Goal: Information Seeking & Learning: Check status

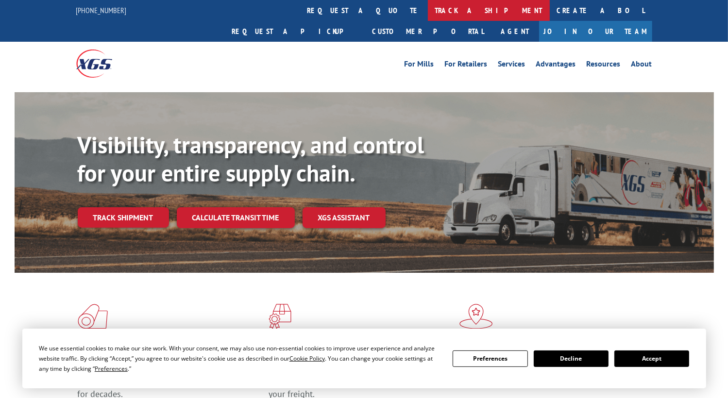
click at [428, 9] on link "track a shipment" at bounding box center [489, 10] width 122 height 21
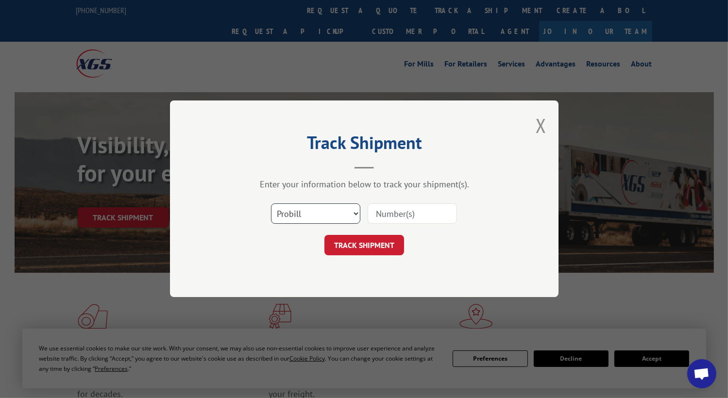
click at [351, 205] on select "Select category... Probill BOL PO" at bounding box center [315, 214] width 89 height 20
select select "bol"
click at [271, 204] on select "Select category... Probill BOL PO" at bounding box center [315, 214] width 89 height 20
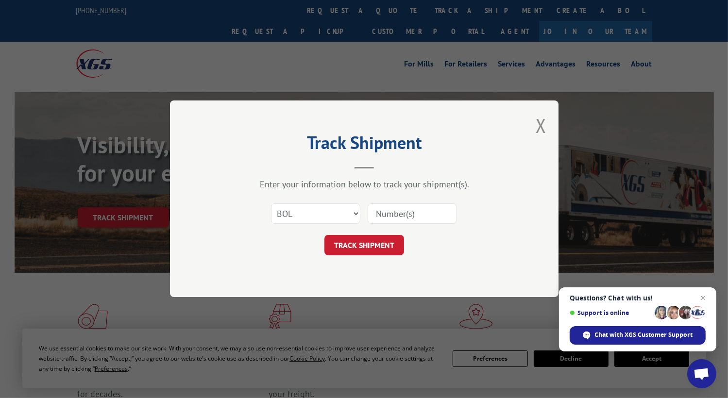
click at [405, 213] on input at bounding box center [412, 214] width 89 height 20
paste input "2873937"
type input "2873937"
click at [368, 247] on button "TRACK SHIPMENT" at bounding box center [364, 246] width 80 height 20
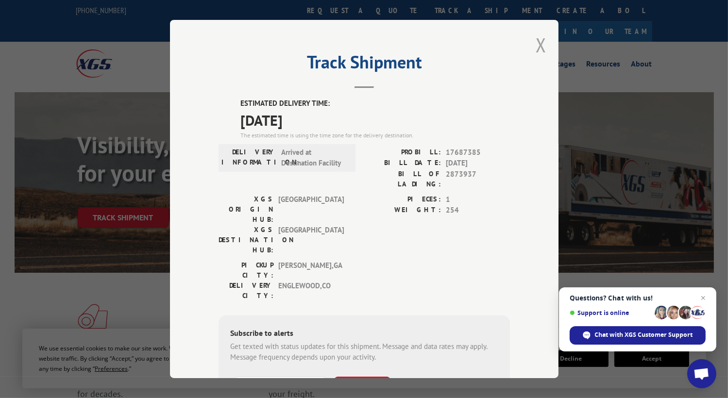
click at [536, 44] on button "Close modal" at bounding box center [541, 45] width 11 height 26
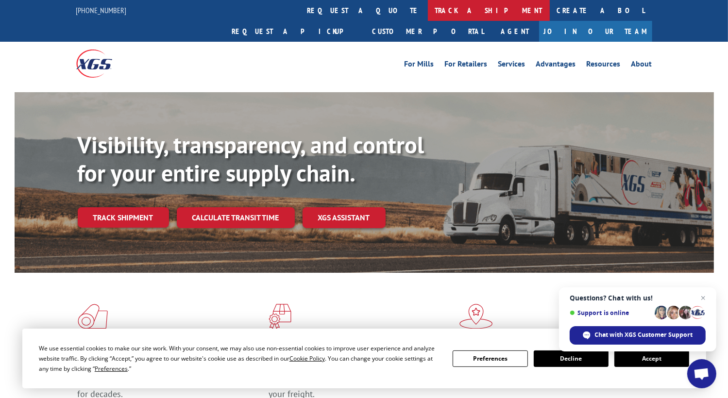
click at [428, 5] on link "track a shipment" at bounding box center [489, 10] width 122 height 21
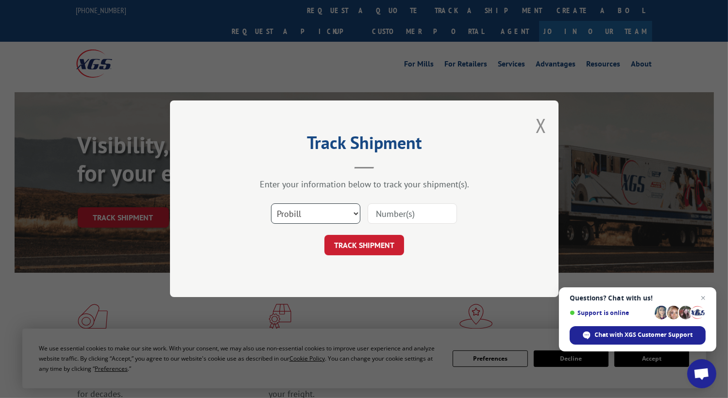
click at [350, 212] on select "Select category... Probill BOL PO" at bounding box center [315, 214] width 89 height 20
select select "bol"
click at [271, 204] on select "Select category... Probill BOL PO" at bounding box center [315, 214] width 89 height 20
click at [396, 212] on input at bounding box center [412, 214] width 89 height 20
paste input "2874120"
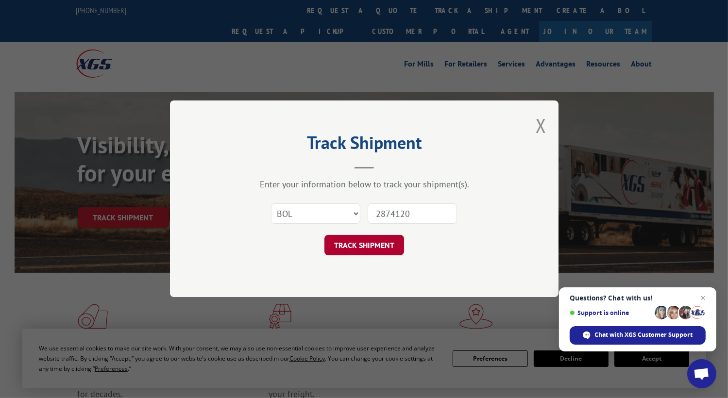
type input "2874120"
click at [379, 239] on button "TRACK SHIPMENT" at bounding box center [364, 246] width 80 height 20
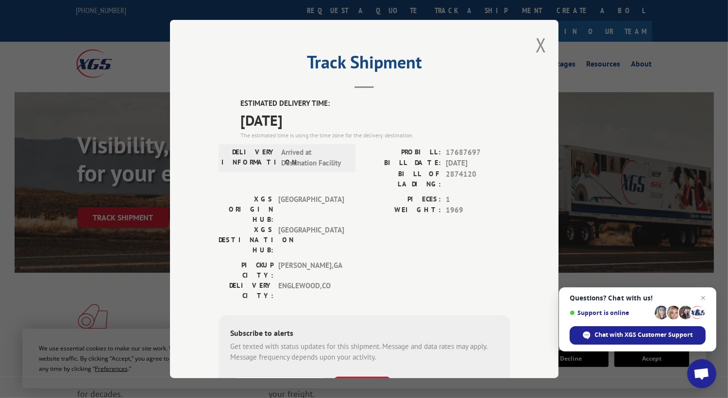
click at [612, 100] on div "Track Shipment ESTIMATED DELIVERY TIME: [DATE] The estimated time is using the …" at bounding box center [364, 199] width 728 height 398
click at [537, 44] on button "Close modal" at bounding box center [541, 45] width 11 height 26
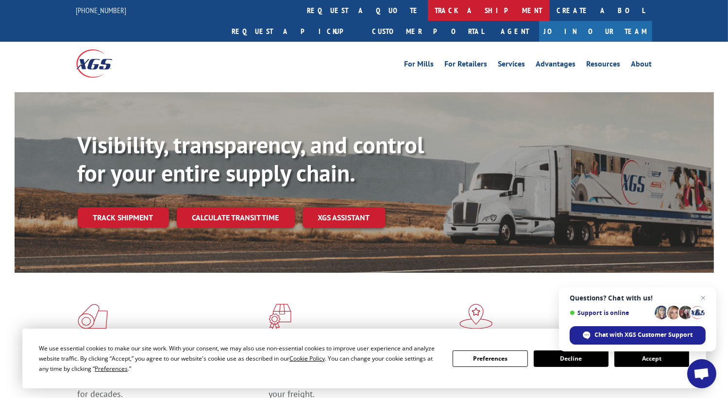
click at [428, 9] on link "track a shipment" at bounding box center [489, 10] width 122 height 21
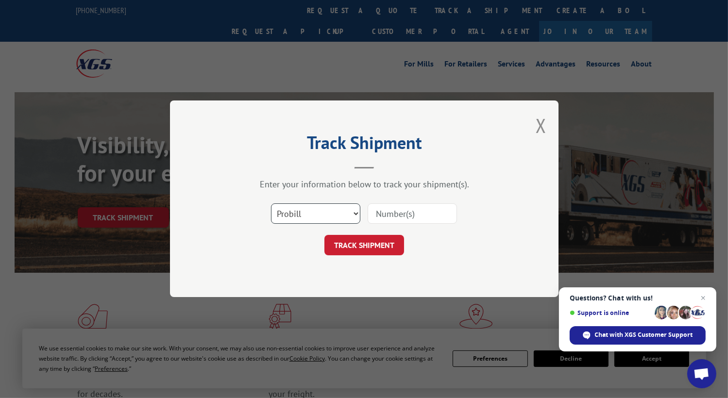
click at [355, 222] on select "Select category... Probill BOL PO" at bounding box center [315, 214] width 89 height 20
select select "bol"
click at [271, 204] on select "Select category... Probill BOL PO" at bounding box center [315, 214] width 89 height 20
click at [404, 218] on input at bounding box center [412, 214] width 89 height 20
paste input "2873937"
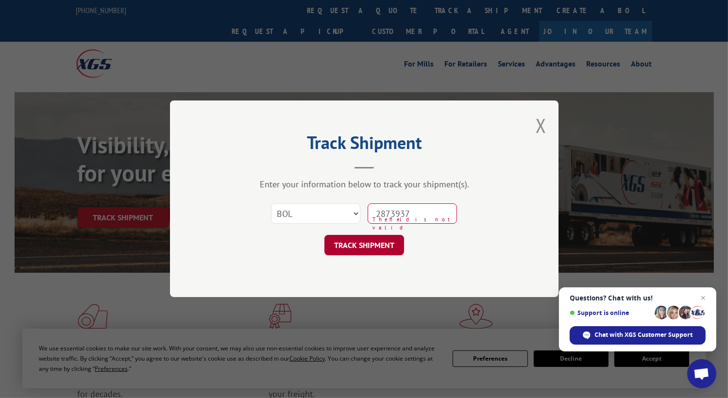
click at [391, 239] on button "TRACK SHIPMENT" at bounding box center [364, 246] width 80 height 20
click at [377, 215] on input "2873937" at bounding box center [412, 214] width 89 height 20
click at [391, 253] on button "TRACK SHIPMENT" at bounding box center [364, 246] width 80 height 20
click at [385, 249] on button "TRACK SHIPMENT" at bounding box center [364, 246] width 80 height 20
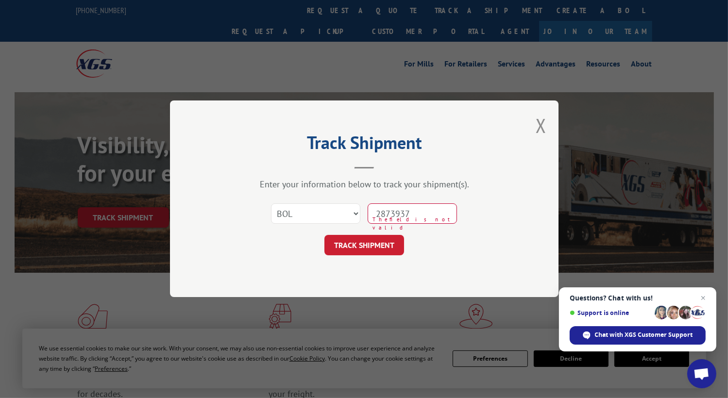
click at [428, 209] on input "2873937" at bounding box center [412, 214] width 89 height 20
type input "2873937"
click at [366, 239] on button "TRACK SHIPMENT" at bounding box center [364, 246] width 80 height 20
